Goal: Obtain resource: Download file/media

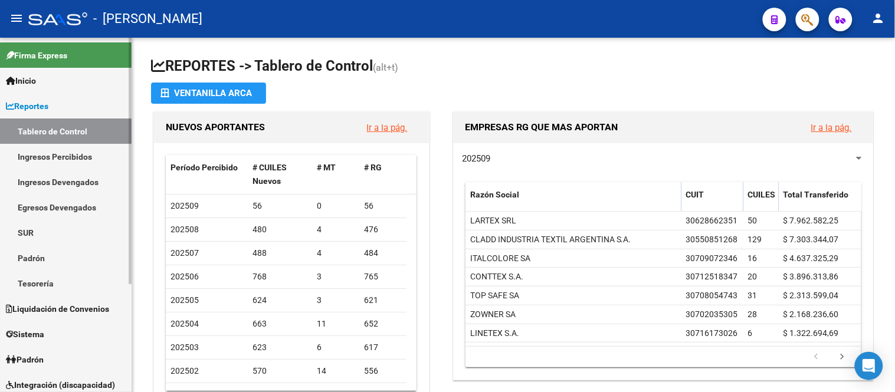
scroll to position [157, 0]
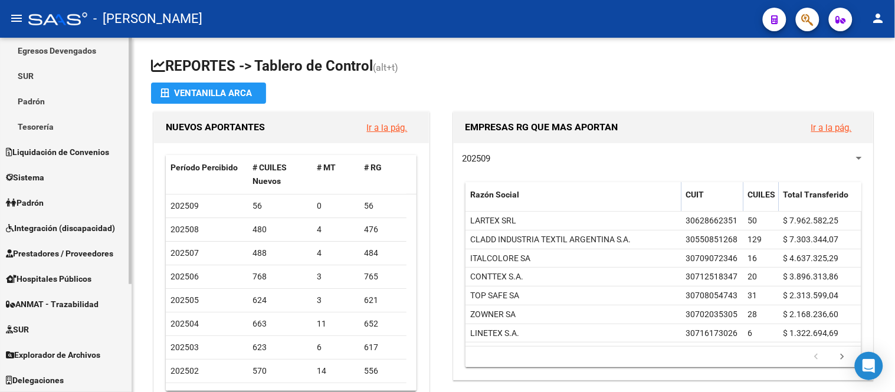
click at [73, 359] on span "Explorador de Archivos" at bounding box center [53, 355] width 94 height 13
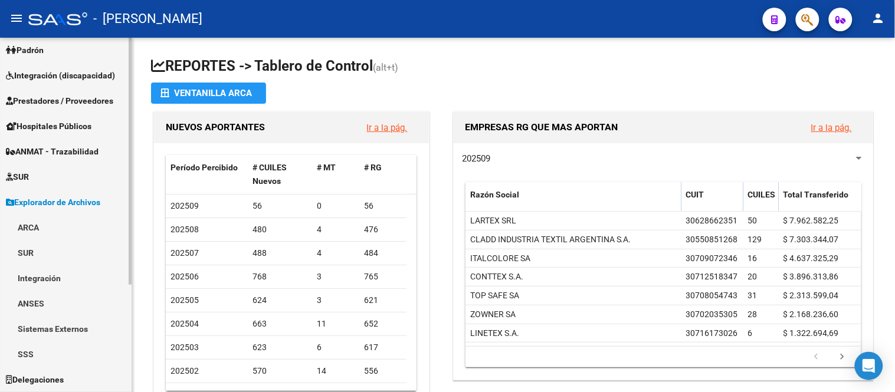
scroll to position [131, 0]
click at [55, 225] on link "ARCA" at bounding box center [66, 228] width 132 height 25
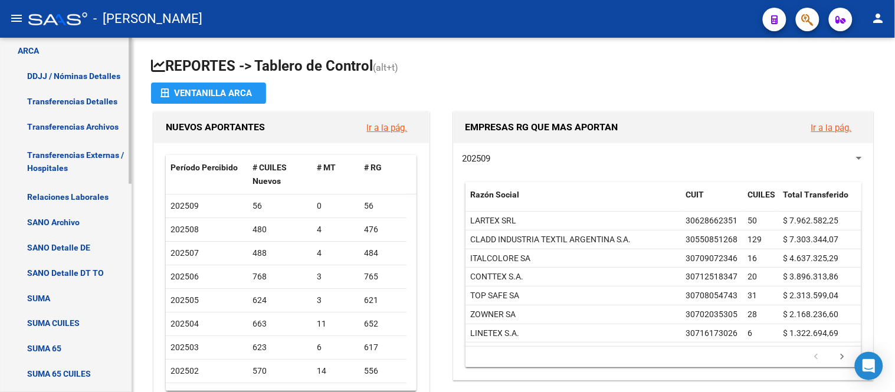
scroll to position [244, 0]
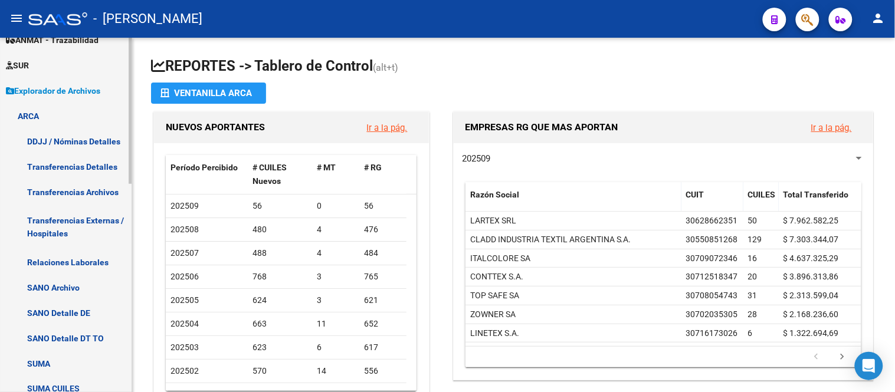
click at [89, 161] on link "Transferencias Detalles" at bounding box center [66, 166] width 132 height 25
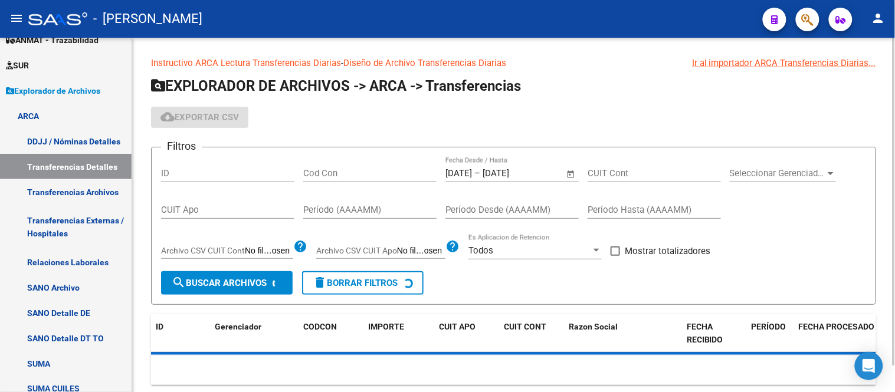
click at [575, 177] on span "Open calendar" at bounding box center [571, 174] width 28 height 28
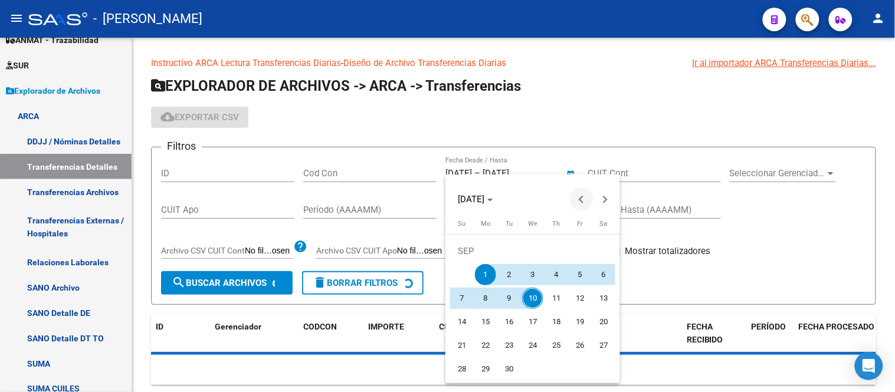
click at [578, 195] on span "Previous month" at bounding box center [582, 200] width 24 height 24
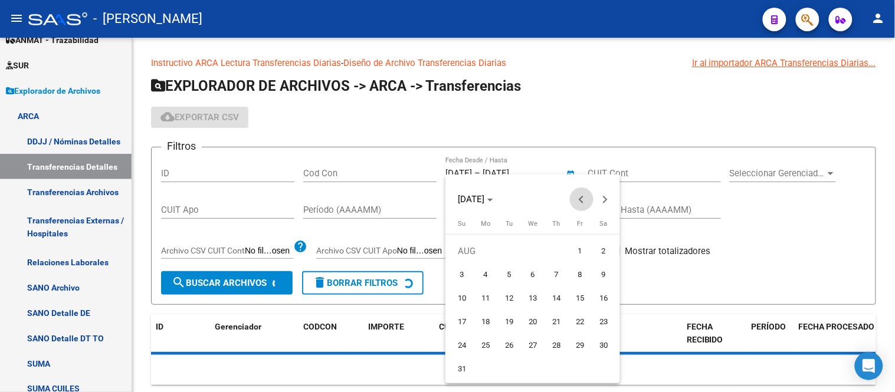
click at [578, 195] on span "Previous month" at bounding box center [582, 200] width 24 height 24
click at [600, 198] on button "Next month" at bounding box center [606, 200] width 24 height 24
click at [512, 279] on span "1" at bounding box center [509, 274] width 21 height 21
type input "[DATE]"
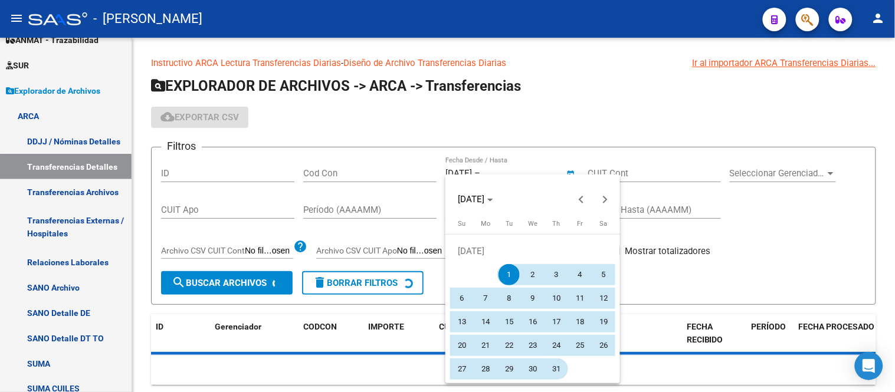
click at [557, 375] on span "31" at bounding box center [556, 369] width 21 height 21
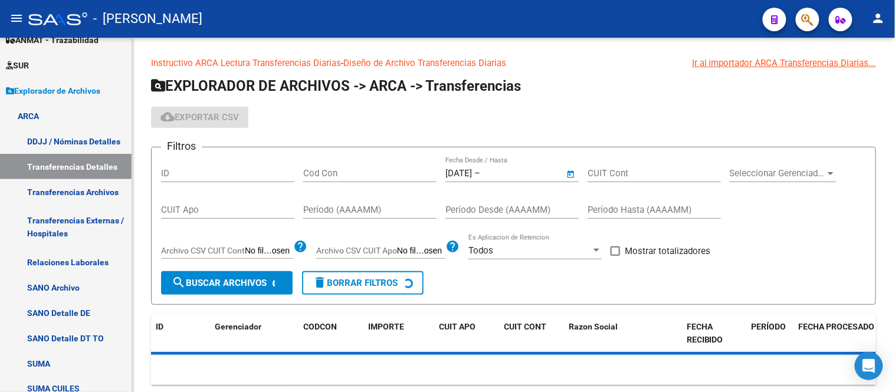
type input "[DATE]"
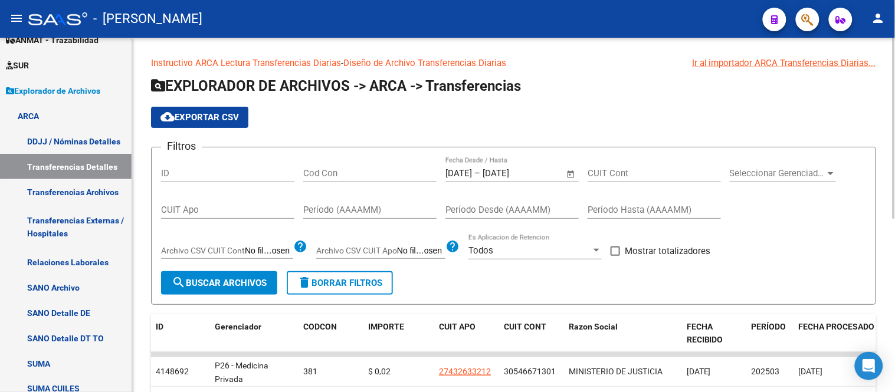
click at [274, 273] on button "search Buscar Archivos" at bounding box center [219, 283] width 116 height 24
click at [179, 120] on span "cloud_download Exportar CSV" at bounding box center [200, 117] width 78 height 11
click at [570, 178] on span "Open calendar" at bounding box center [571, 174] width 28 height 28
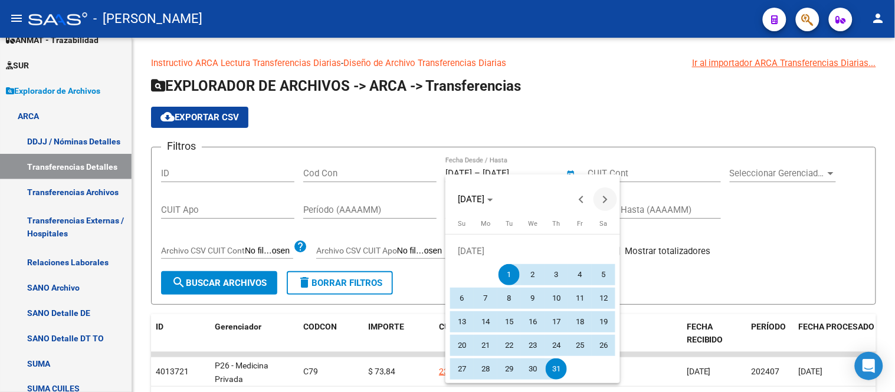
click at [600, 191] on span "Next month" at bounding box center [606, 200] width 24 height 24
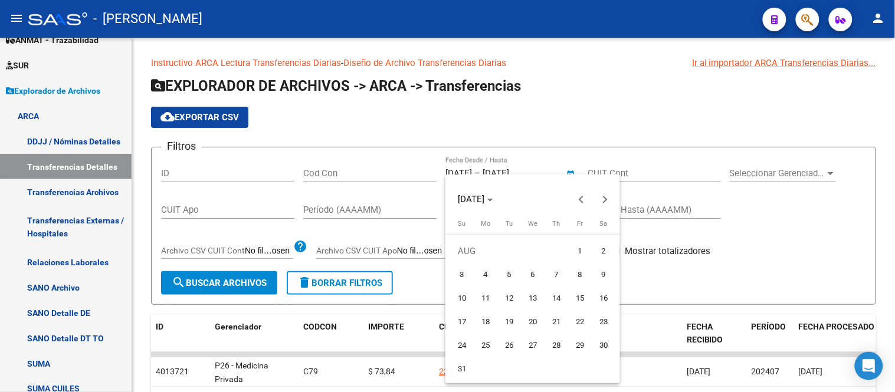
click at [581, 251] on span "1" at bounding box center [579, 251] width 21 height 21
type input "[DATE]"
click at [456, 368] on span "31" at bounding box center [461, 369] width 21 height 21
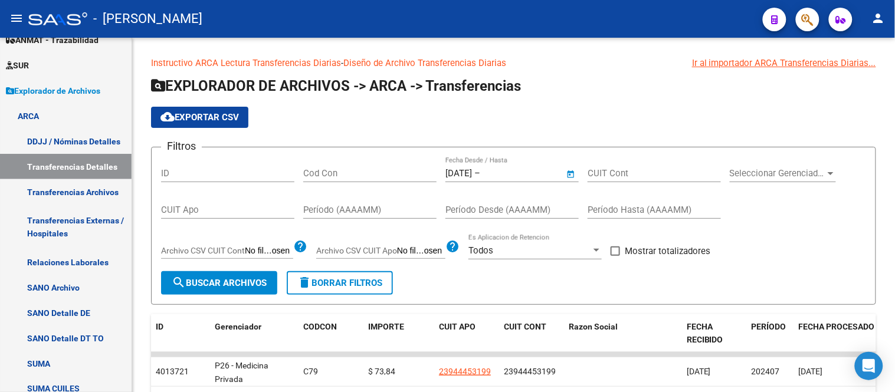
type input "[DATE]"
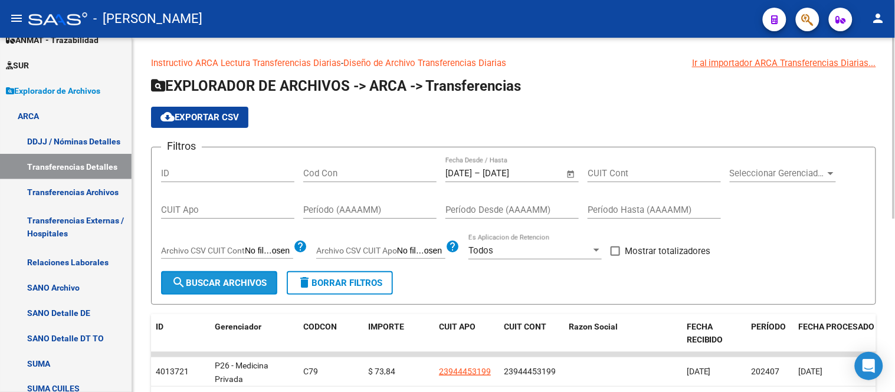
click at [231, 293] on button "search Buscar Archivos" at bounding box center [219, 283] width 116 height 24
click at [231, 113] on span "cloud_download Exportar CSV" at bounding box center [200, 117] width 78 height 11
